Goal: Book appointment/travel/reservation

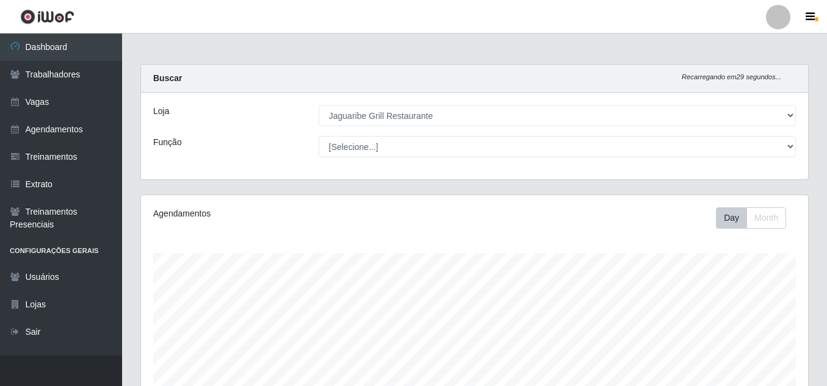
select select "311"
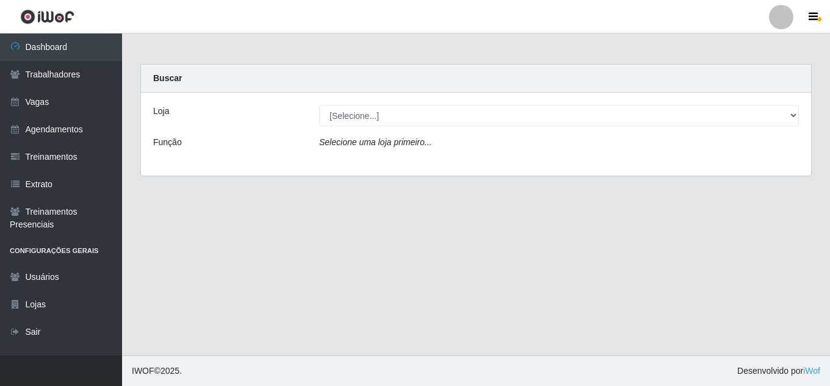
click at [411, 138] on icon "Selecione uma loja primeiro..." at bounding box center [375, 142] width 112 height 10
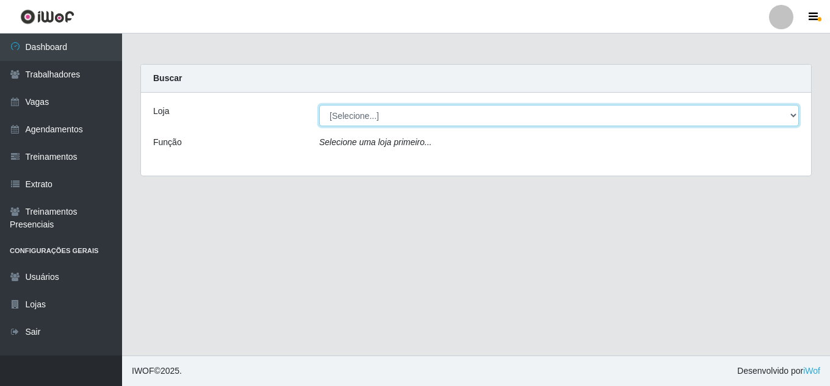
click at [420, 120] on select "[Selecione...] Jaguaribe Grill Restaurante" at bounding box center [559, 115] width 480 height 21
select select "311"
click at [319, 105] on select "[Selecione...] Jaguaribe Grill Restaurante" at bounding box center [559, 115] width 480 height 21
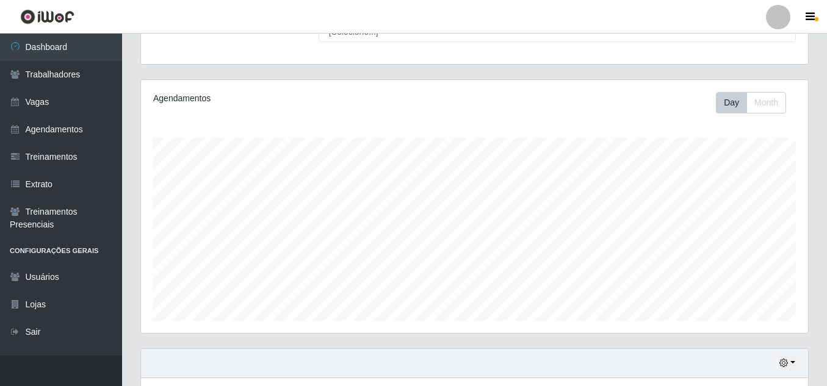
scroll to position [207, 0]
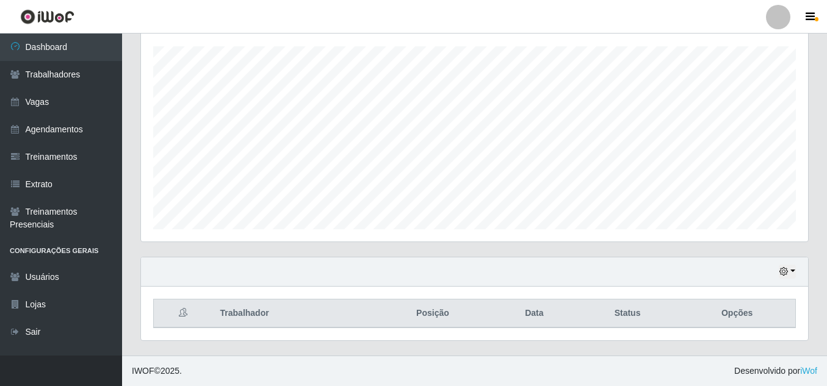
click at [635, 232] on div "Agendamentos Day Month" at bounding box center [474, 114] width 667 height 253
click at [786, 270] on icon "button" at bounding box center [783, 271] width 9 height 9
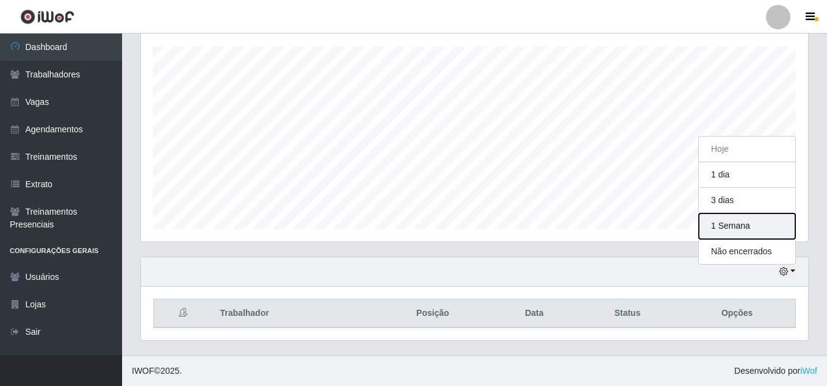
click at [753, 229] on button "1 Semana" at bounding box center [747, 227] width 96 height 26
